Goal: Task Accomplishment & Management: Manage account settings

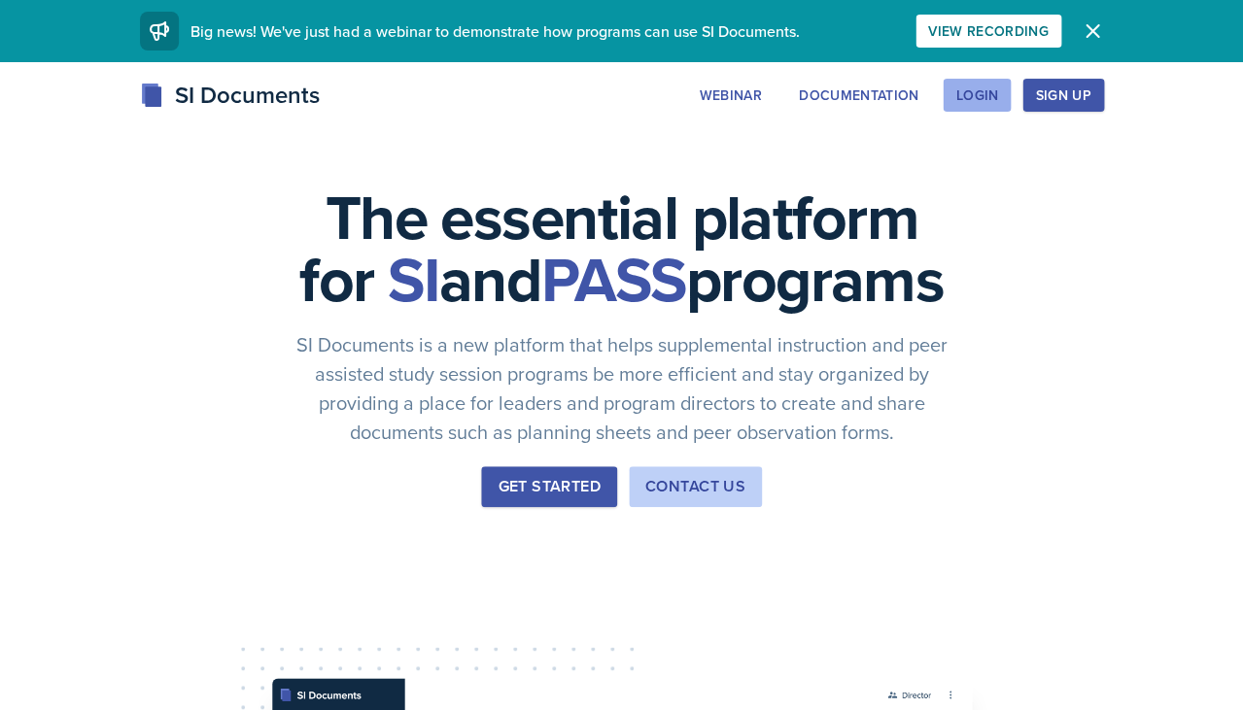
click at [960, 99] on div "Login" at bounding box center [976, 95] width 43 height 16
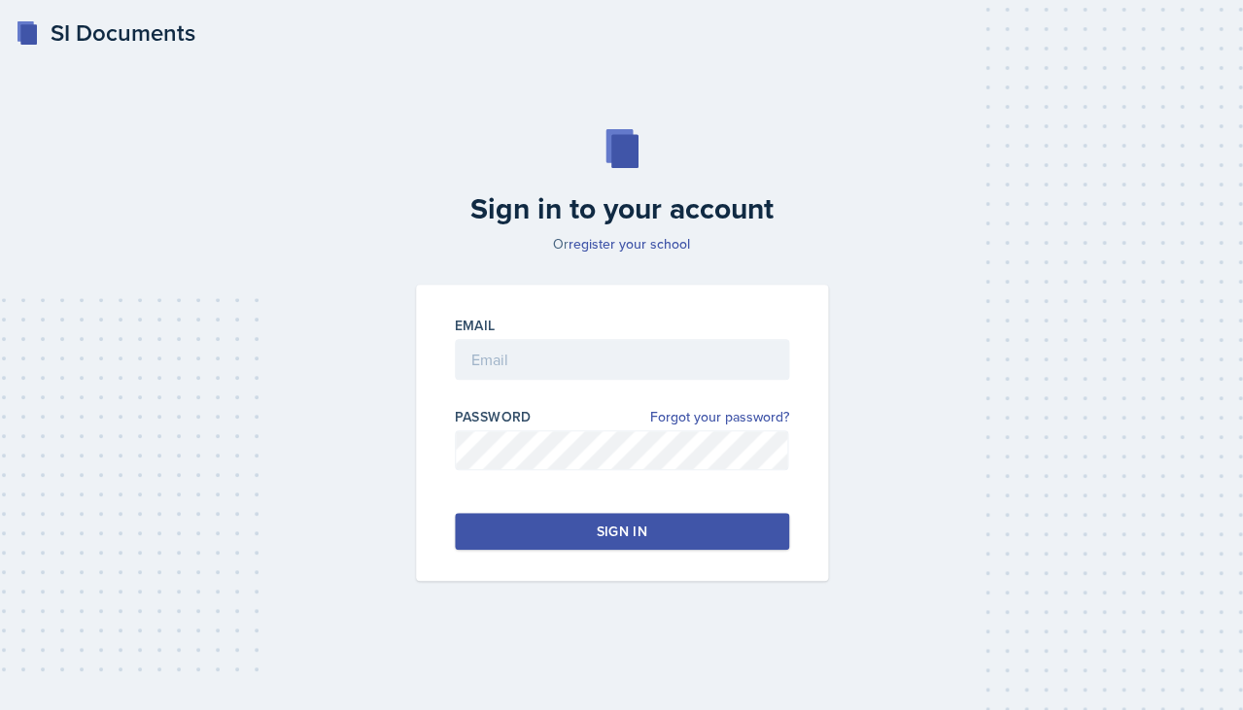
click at [695, 324] on div "Email" at bounding box center [622, 325] width 334 height 19
type input "[EMAIL_ADDRESS][DOMAIN_NAME]"
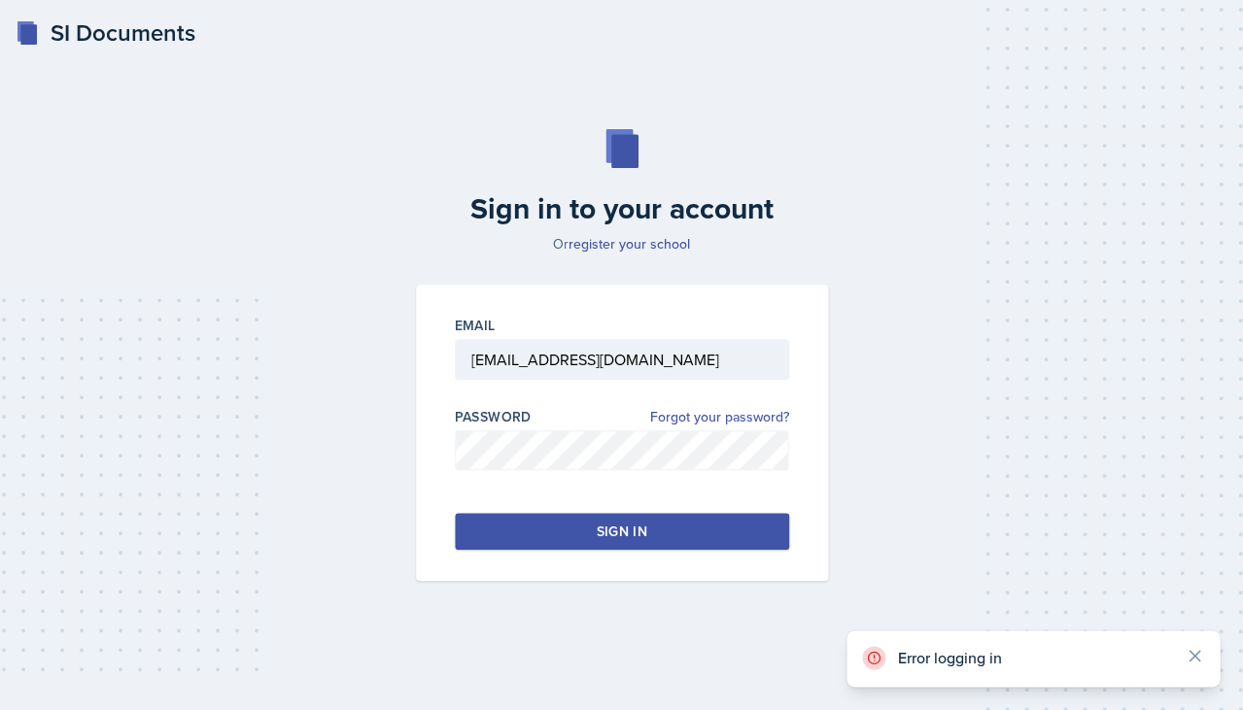
click at [529, 511] on div "Email [EMAIL_ADDRESS][DOMAIN_NAME] Password Forgot your password? Sign in" at bounding box center [622, 433] width 412 height 297
click at [530, 530] on button "Sign in" at bounding box center [622, 531] width 334 height 37
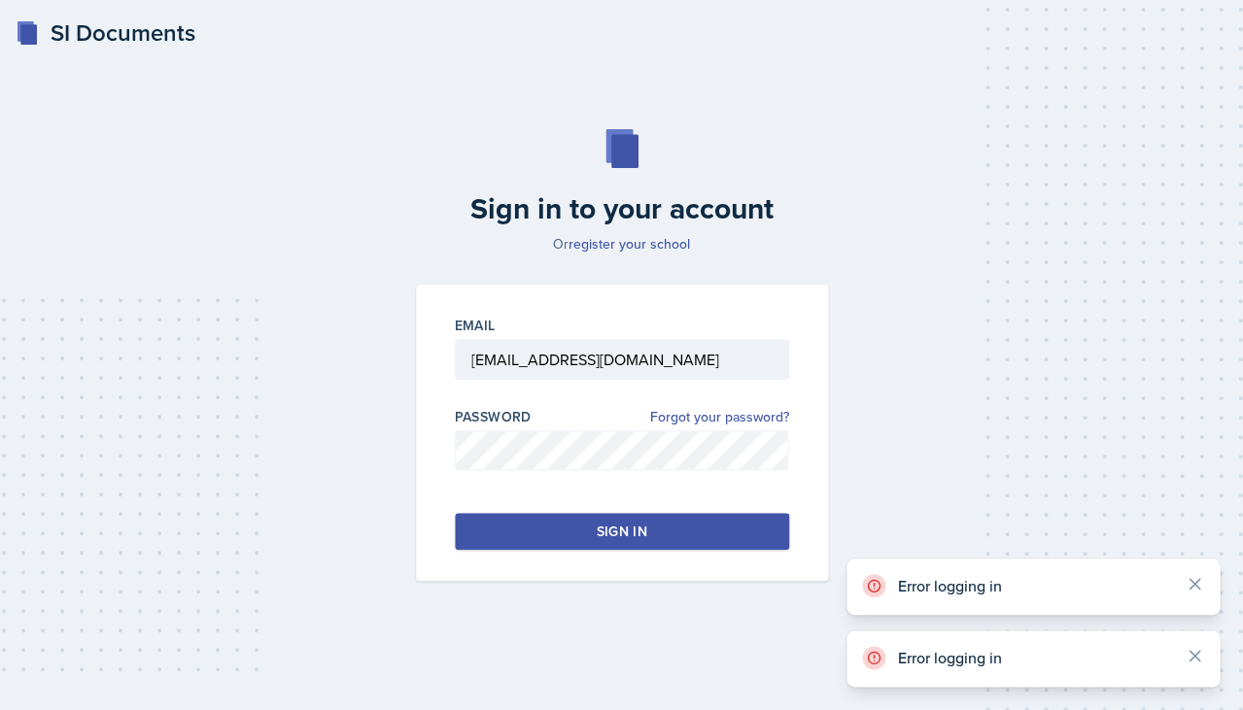
click at [530, 530] on button "Sign in" at bounding box center [622, 531] width 334 height 37
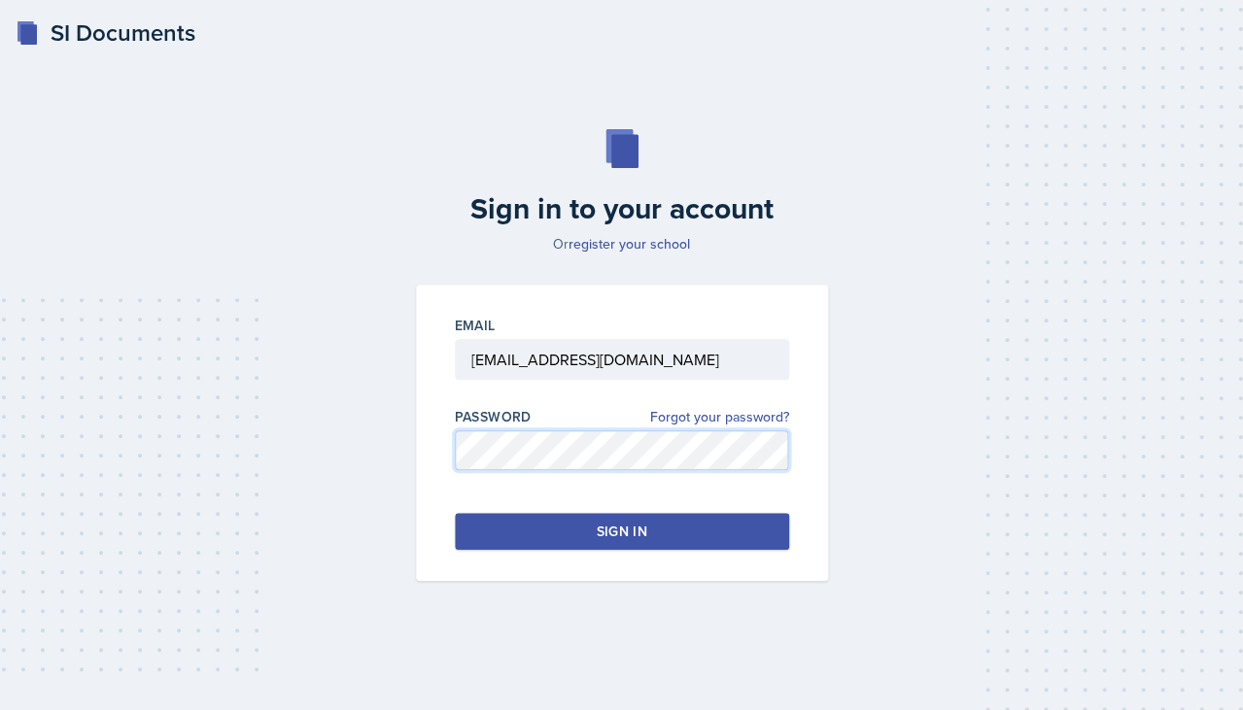
click at [358, 415] on div "Sign in to your account Or register your school Email [EMAIL_ADDRESS][DOMAIN_NA…" at bounding box center [621, 355] width 1196 height 577
click at [550, 541] on button "Sign in" at bounding box center [622, 531] width 334 height 37
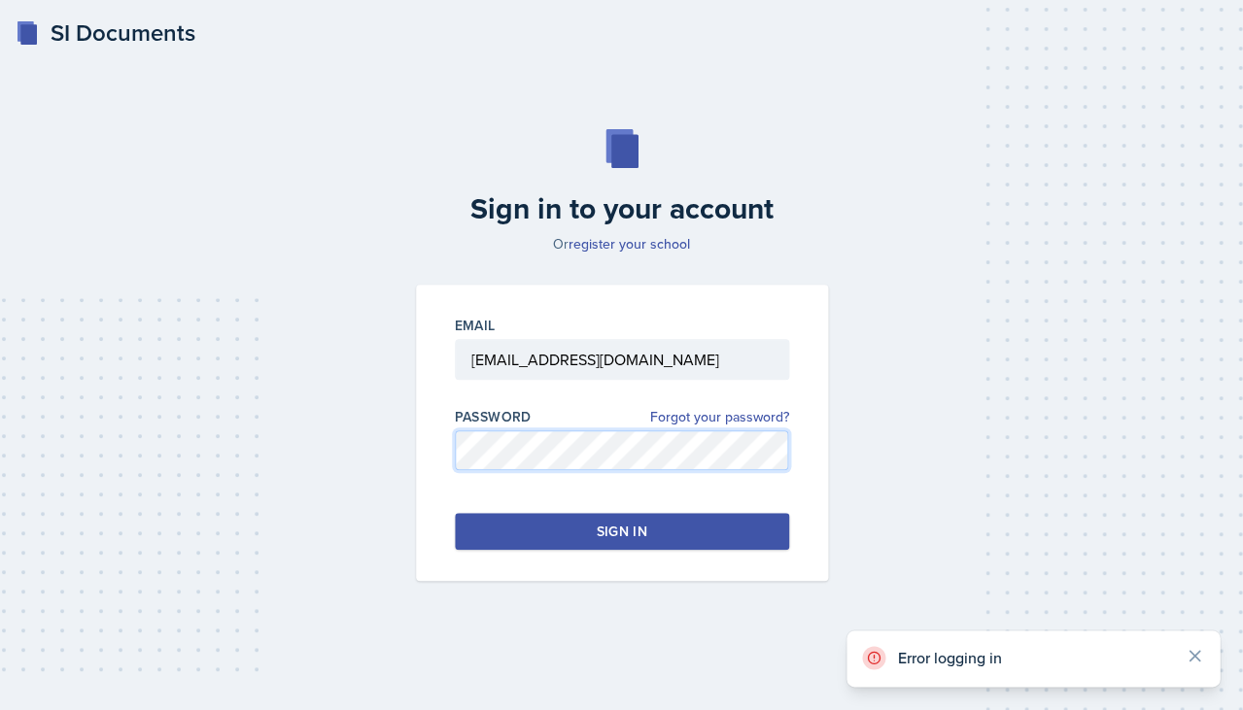
click at [392, 403] on div "Sign in to your account Or register your school Email [EMAIL_ADDRESS][DOMAIN_NA…" at bounding box center [621, 355] width 1196 height 577
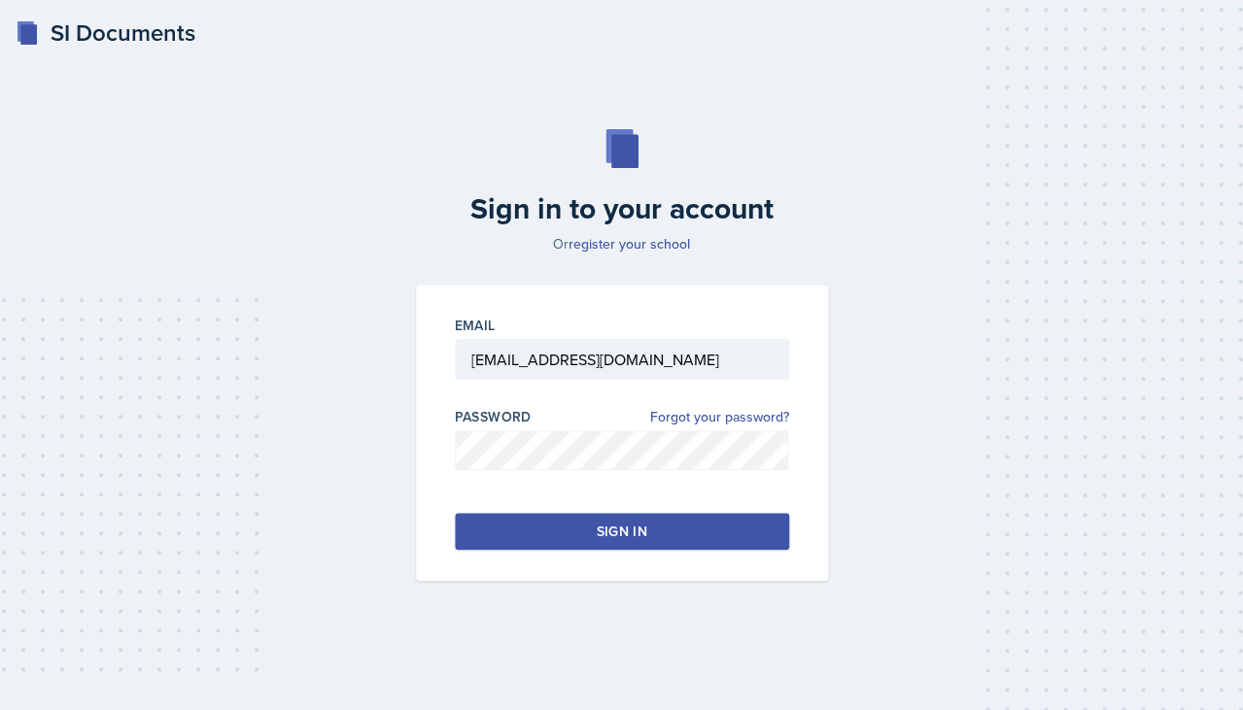
click at [493, 524] on button "Sign in" at bounding box center [622, 531] width 334 height 37
click at [725, 525] on button "Sign in" at bounding box center [622, 531] width 334 height 37
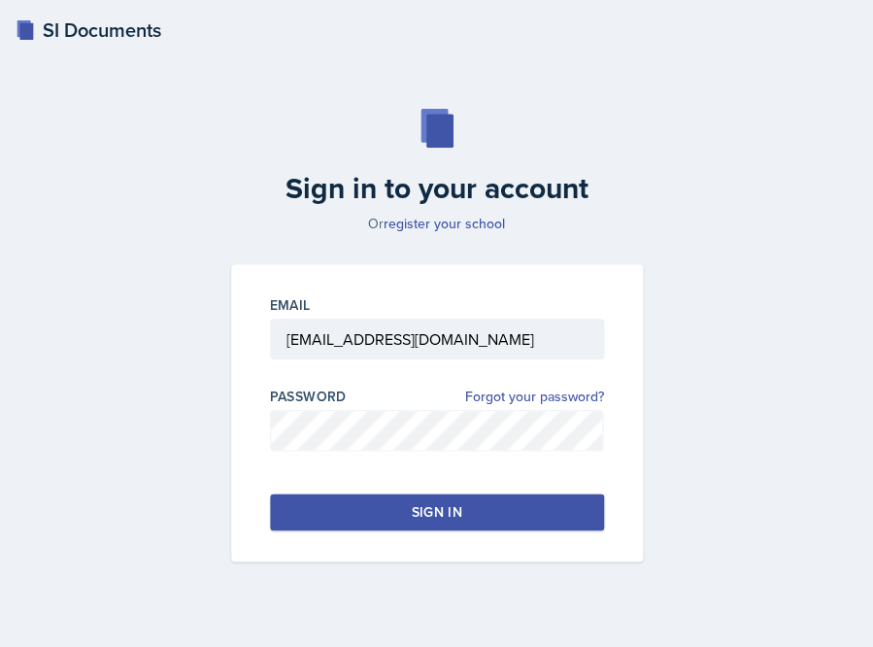
click at [440, 504] on div "Sign in" at bounding box center [436, 511] width 51 height 19
click at [388, 505] on button "Sign in" at bounding box center [437, 512] width 334 height 37
click at [574, 401] on link "Forgot your password?" at bounding box center [534, 397] width 139 height 20
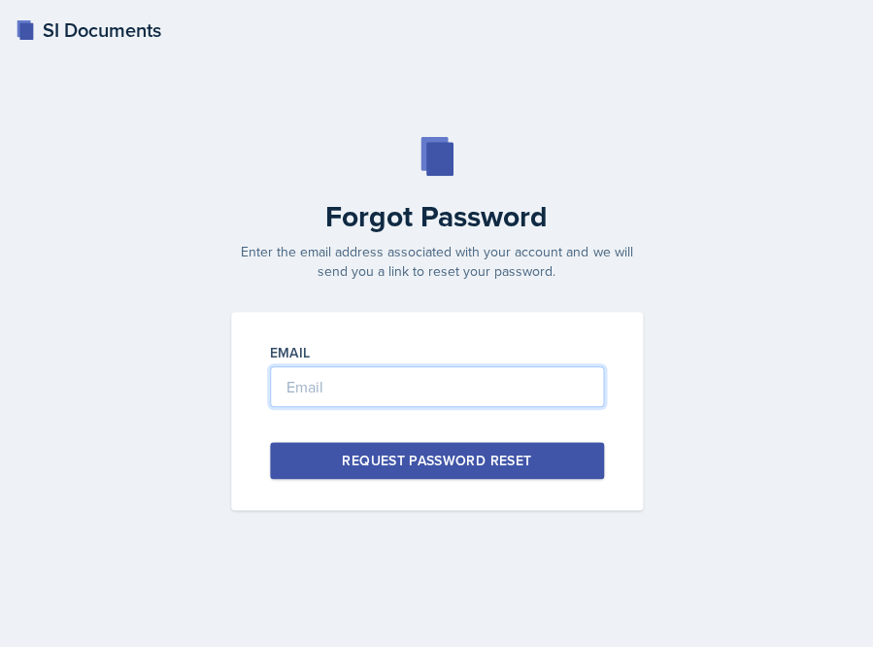
click at [539, 389] on input "email" at bounding box center [437, 386] width 334 height 41
type input "Dhopson7@kenne"
type input "[EMAIL_ADDRESS][DOMAIN_NAME]"
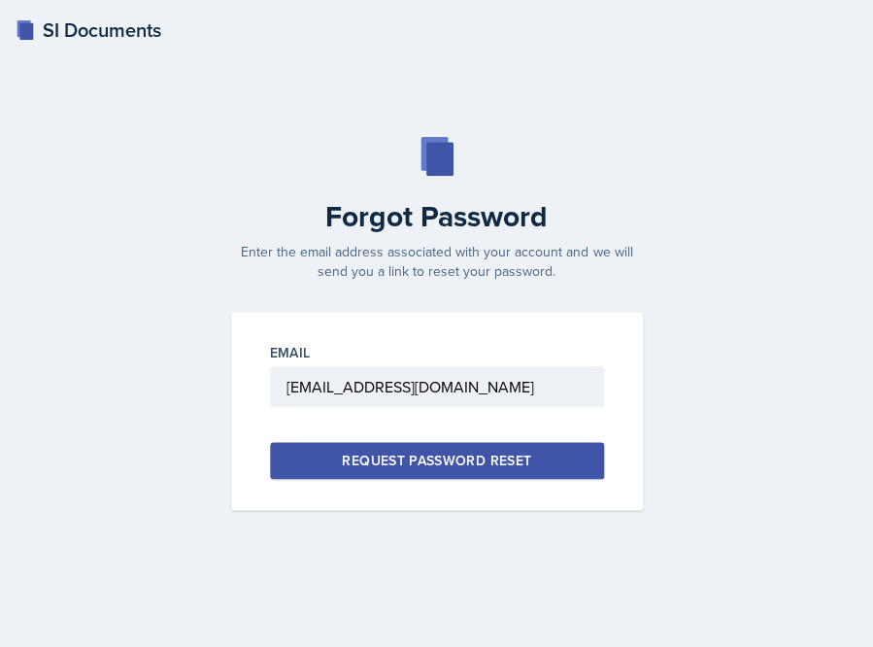
click at [512, 453] on div "Request Password Reset" at bounding box center [436, 460] width 189 height 19
